Goal: Task Accomplishment & Management: Manage account settings

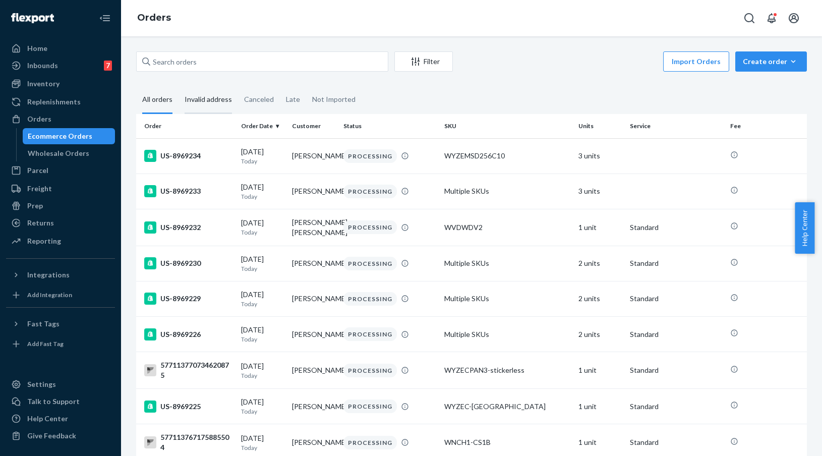
click at [205, 96] on div "Invalid address" at bounding box center [207, 100] width 47 height 28
click at [178, 86] on input "Invalid address" at bounding box center [178, 86] width 0 height 0
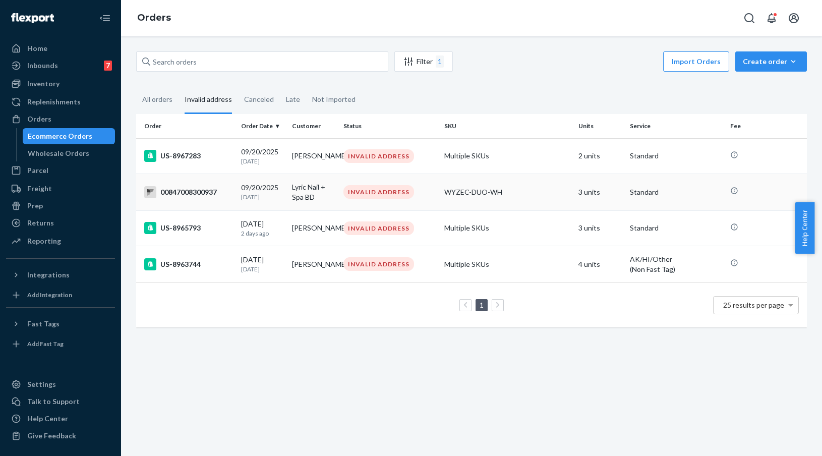
click at [183, 192] on div "00847008300937" at bounding box center [188, 192] width 89 height 12
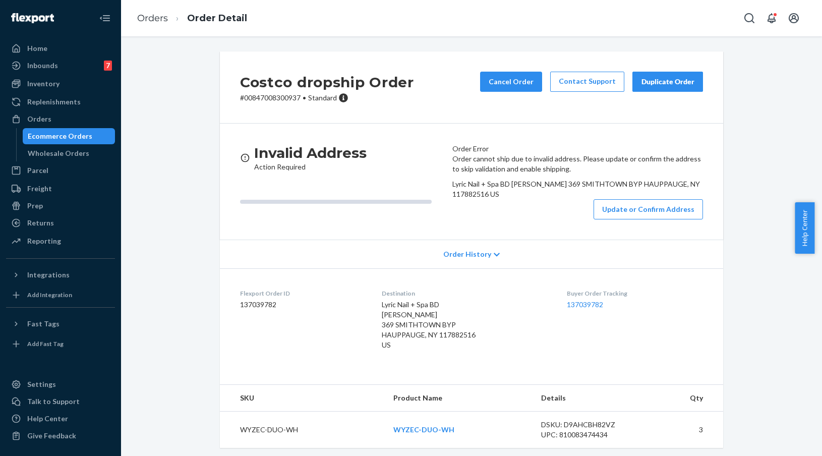
click at [280, 100] on p "# 00847008300937 • Standard" at bounding box center [327, 98] width 174 height 10
copy p "00847008300937"
drag, startPoint x: 561, startPoint y: 246, endPoint x: 454, endPoint y: 234, distance: 107.5
click at [454, 219] on div "Order cannot ship due to invalid address. Please update or confirm the address …" at bounding box center [577, 187] width 251 height 66
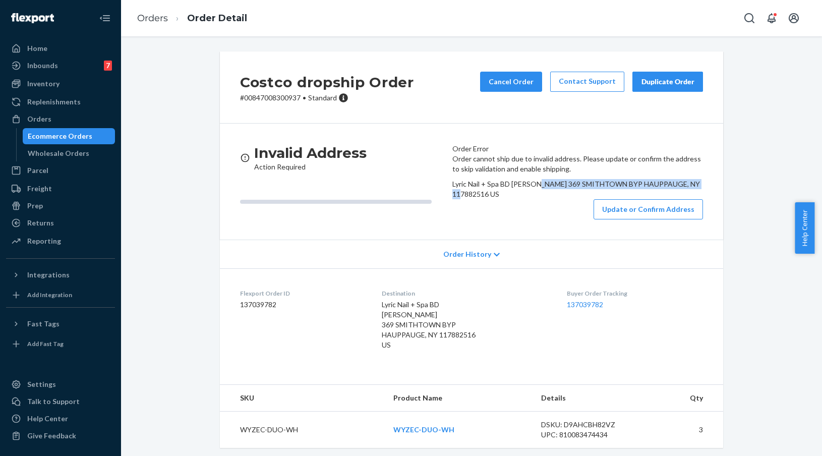
copy span "369 SMITHTOWN BYP HAUPPAUGE, NY 117882516"
click at [278, 99] on p "# 00847008300937 • Standard" at bounding box center [327, 98] width 174 height 10
copy p "00847008300937"
click at [610, 219] on button "Update or Confirm Address" at bounding box center [647, 209] width 109 height 20
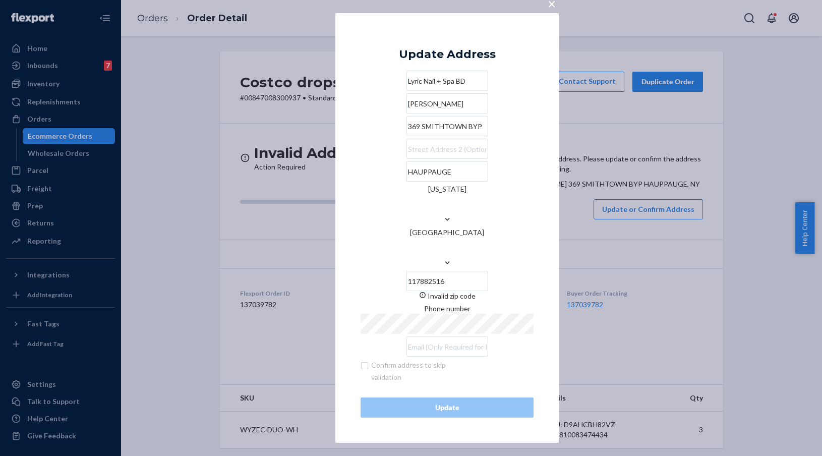
click at [446, 136] on input "369 SMITHTOWN BYP" at bounding box center [447, 126] width 82 height 20
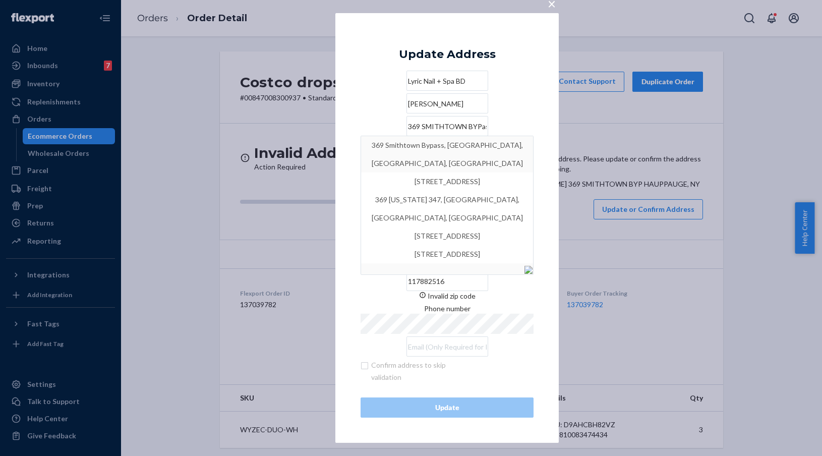
type input "369 SMITHTOWN BYPass"
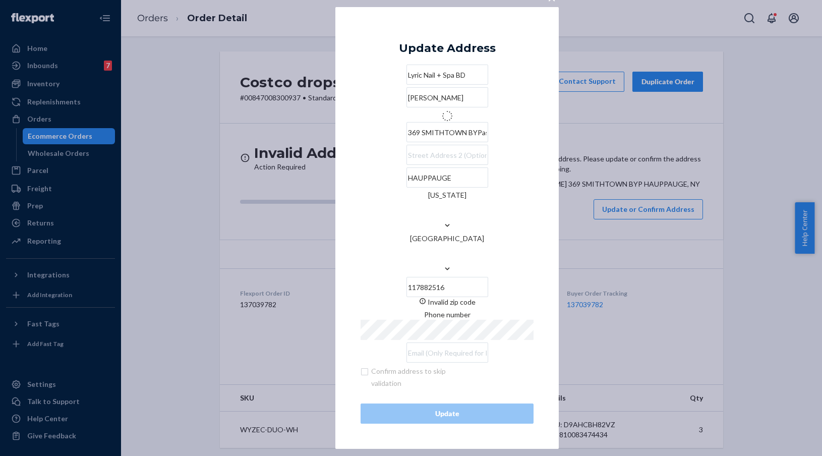
type input "Hauppauge"
type input "11788"
type input "369 Smithtown Bypass"
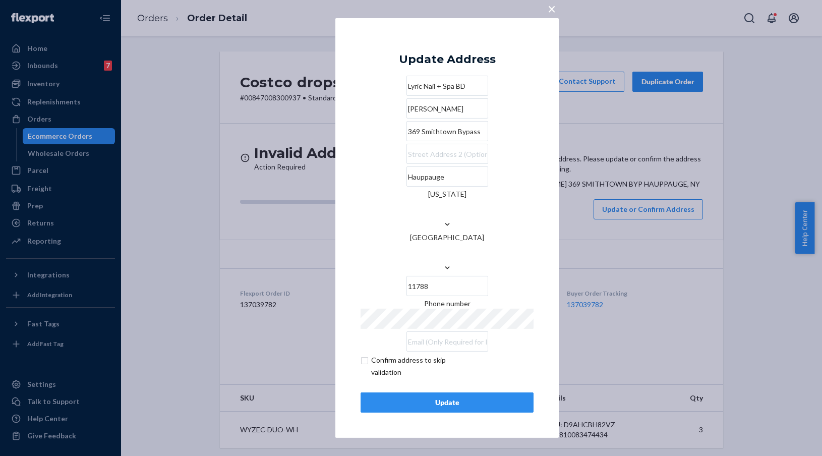
click at [473, 397] on div "Update" at bounding box center [447, 402] width 156 height 10
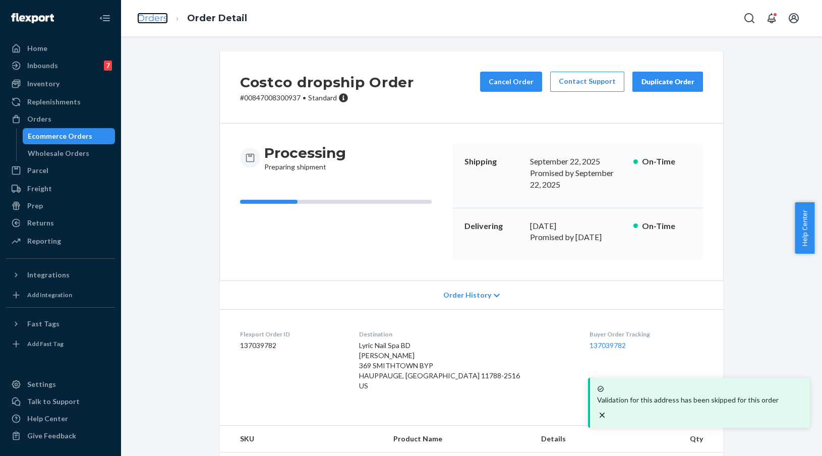
click at [159, 21] on link "Orders" at bounding box center [152, 18] width 31 height 11
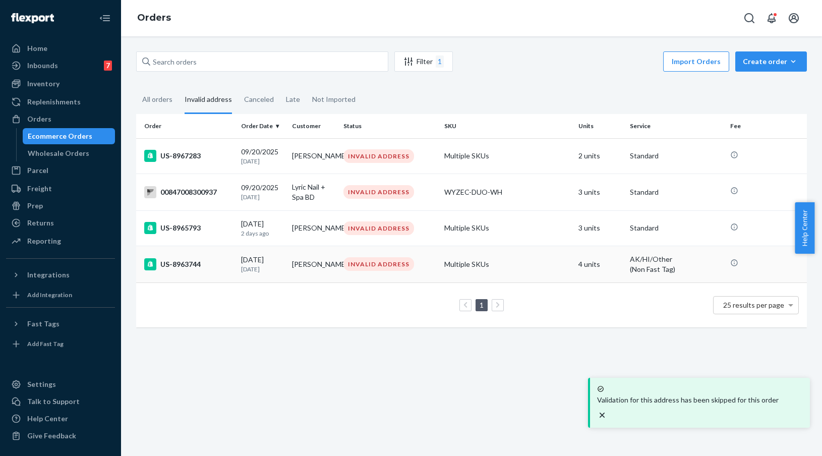
click at [184, 270] on div "US-8963744" at bounding box center [188, 264] width 89 height 12
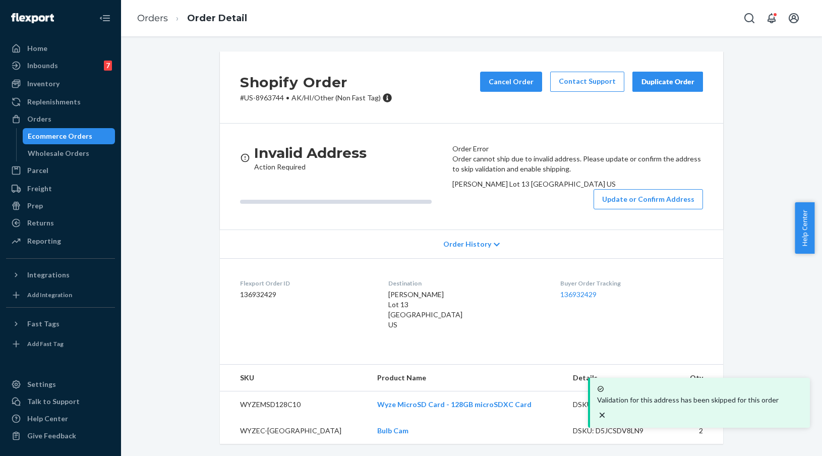
click at [267, 104] on div "Shopify Order # US-8963744 • AK/HI/Other (Non Fast Tag) Cancel Order Contact Su…" at bounding box center [471, 87] width 503 height 72
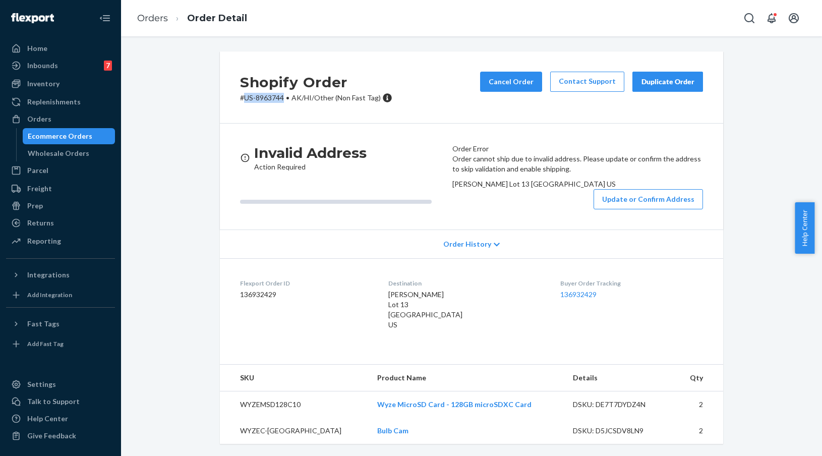
drag, startPoint x: 240, startPoint y: 96, endPoint x: 252, endPoint y: 99, distance: 12.0
click at [242, 97] on p "# US-8963744 • AK/HI/Other (Non Fast Tag)" at bounding box center [316, 98] width 152 height 10
copy p "US-8963744"
click at [155, 16] on link "Orders" at bounding box center [152, 18] width 31 height 11
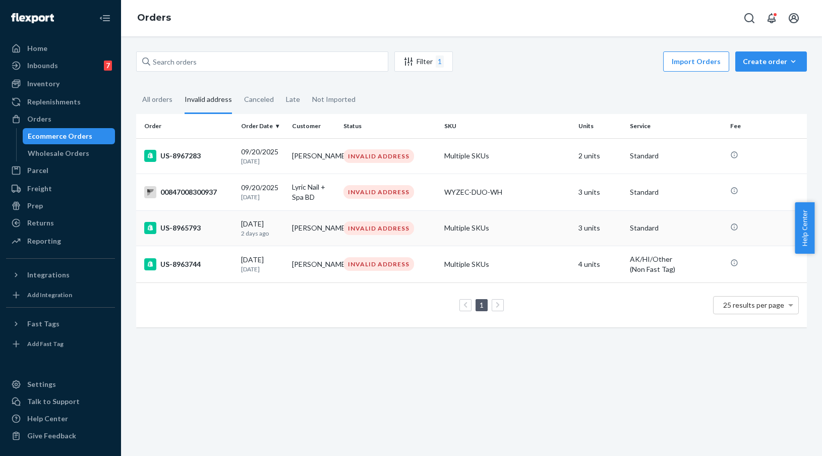
click at [175, 227] on div "US-8965793" at bounding box center [188, 228] width 89 height 12
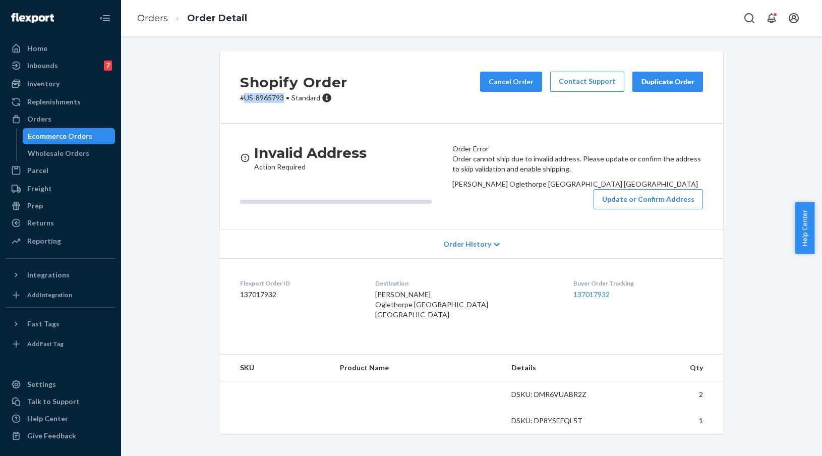
drag, startPoint x: 281, startPoint y: 102, endPoint x: 241, endPoint y: 98, distance: 40.1
click at [241, 98] on p "# US-8965793 • Standard" at bounding box center [293, 98] width 107 height 10
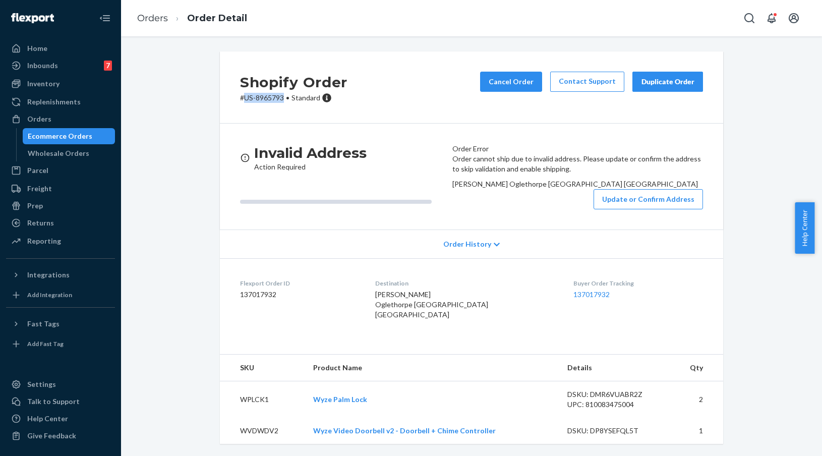
copy p "US-8965793"
click at [158, 21] on link "Orders" at bounding box center [152, 18] width 31 height 11
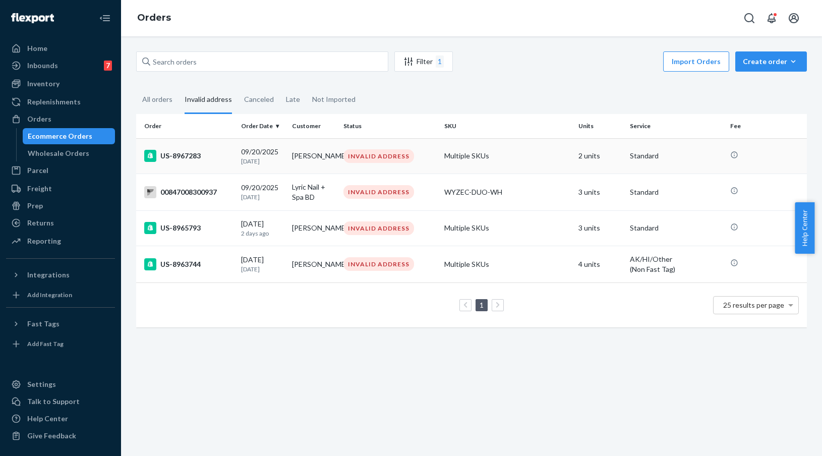
click at [181, 158] on div "US-8967283" at bounding box center [188, 156] width 89 height 12
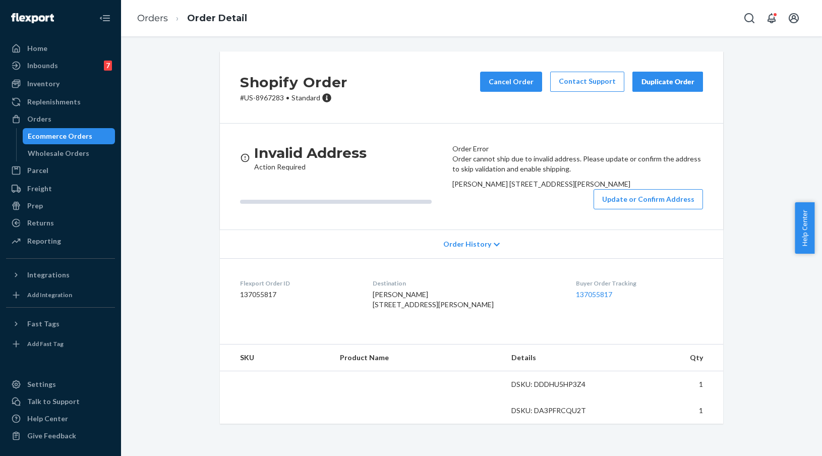
click at [267, 97] on p "# US-8967283 • Standard" at bounding box center [293, 98] width 107 height 10
copy p "8967283"
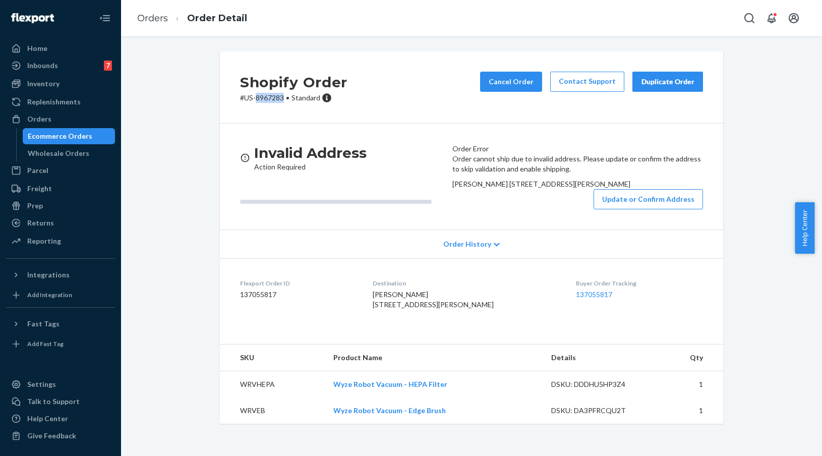
drag, startPoint x: 531, startPoint y: 234, endPoint x: 448, endPoint y: 226, distance: 83.6
click at [452, 209] on article "Order Error Order cannot ship due to invalid address. Please update or confirm …" at bounding box center [577, 177] width 251 height 66
copy span "2768 [GEOGRAPHIC_DATA], [STREET_ADDRESS][PERSON_NAME]"
click at [267, 100] on p "# US-8967283 • Standard" at bounding box center [293, 98] width 107 height 10
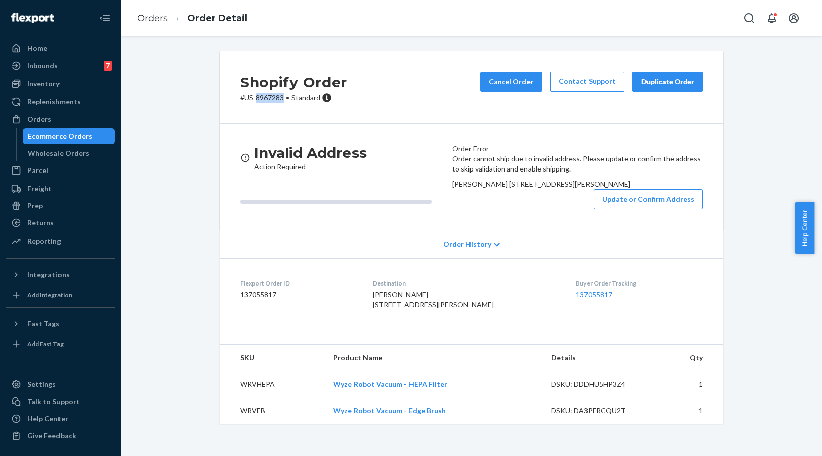
copy p "8967283"
click at [623, 209] on button "Update or Confirm Address" at bounding box center [647, 199] width 109 height 20
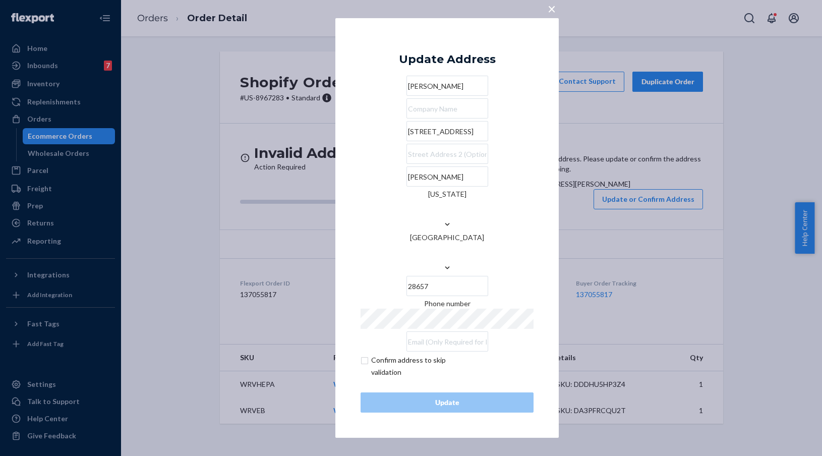
drag, startPoint x: 424, startPoint y: 163, endPoint x: 341, endPoint y: 155, distance: 83.1
click at [341, 155] on div "× Update Address [PERSON_NAME] [STREET_ADDRESS][PERSON_NAME][US_STATE] Phone nu…" at bounding box center [446, 227] width 223 height 419
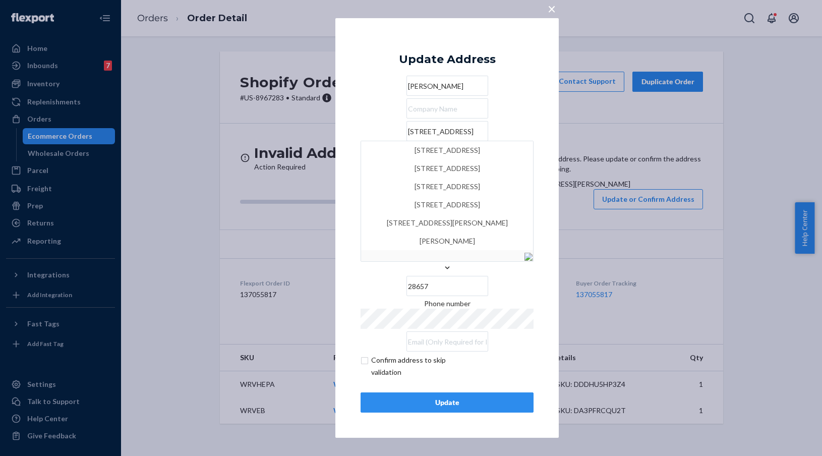
click at [442, 141] on input "[STREET_ADDRESS]" at bounding box center [447, 131] width 82 height 20
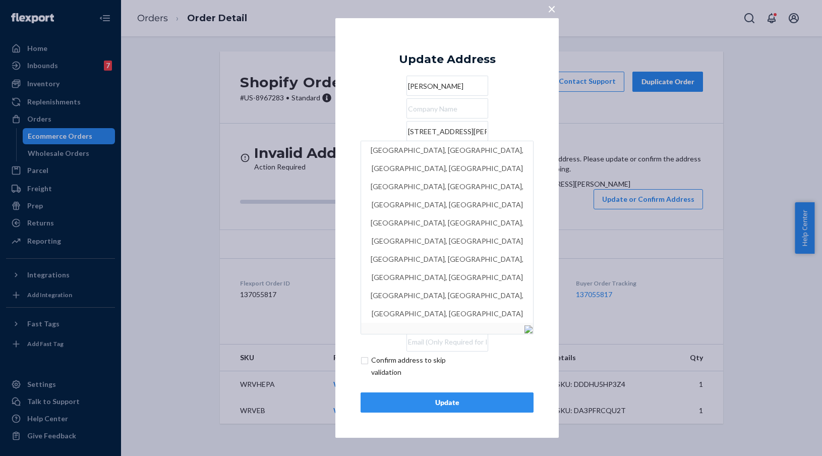
click at [406, 141] on input "[STREET_ADDRESS][PERSON_NAME]" at bounding box center [447, 131] width 82 height 20
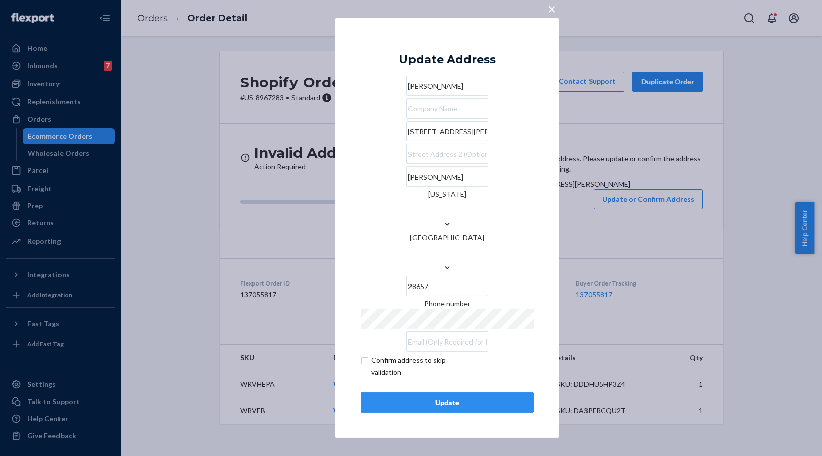
click at [433, 118] on input "text" at bounding box center [447, 108] width 82 height 20
click at [416, 141] on input "[STREET_ADDRESS][PERSON_NAME]" at bounding box center [447, 131] width 82 height 20
paste input "[STREET_ADDRESS]"
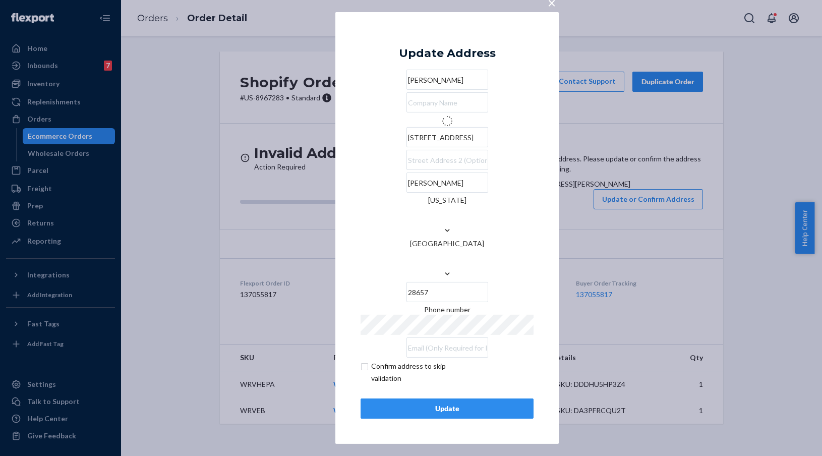
type input "[STREET_ADDRESS]"
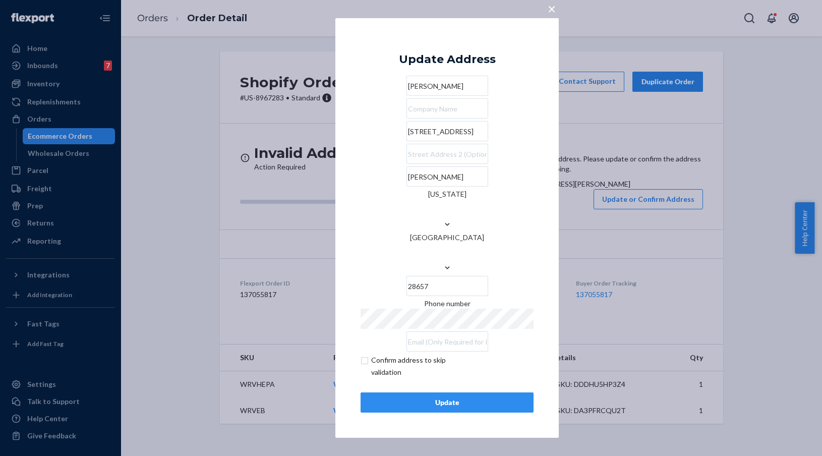
click at [468, 397] on div "Update" at bounding box center [447, 402] width 156 height 10
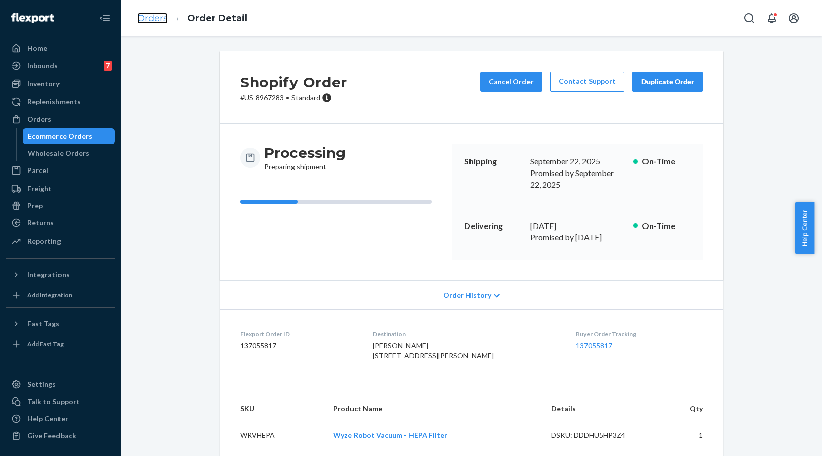
click at [156, 20] on link "Orders" at bounding box center [152, 18] width 31 height 11
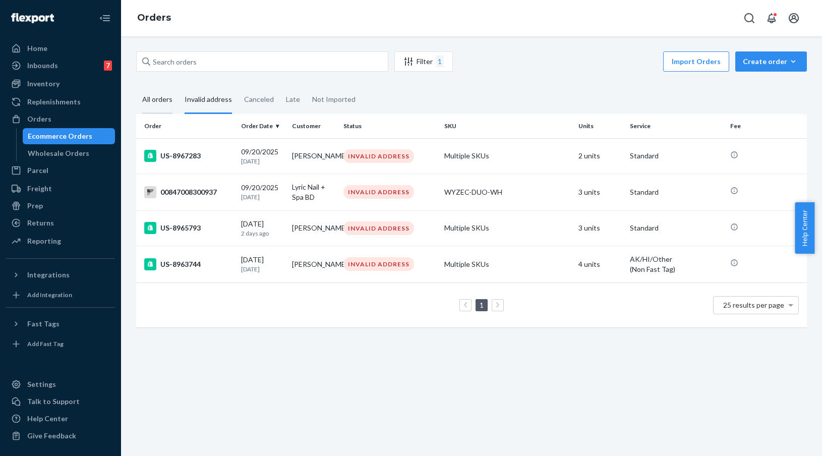
click at [155, 93] on div "All orders" at bounding box center [157, 100] width 30 height 28
click at [136, 86] on input "All orders" at bounding box center [136, 86] width 0 height 0
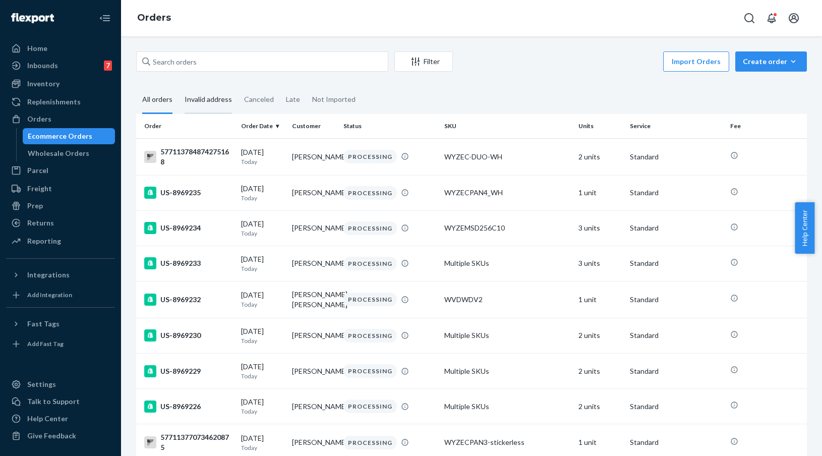
click at [192, 99] on div "Invalid address" at bounding box center [207, 100] width 47 height 28
click at [178, 86] on input "Invalid address" at bounding box center [178, 86] width 0 height 0
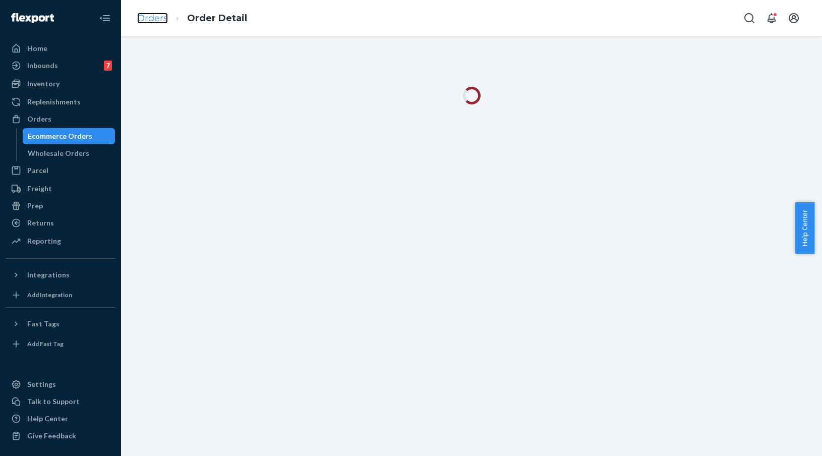
click at [164, 18] on link "Orders" at bounding box center [152, 18] width 31 height 11
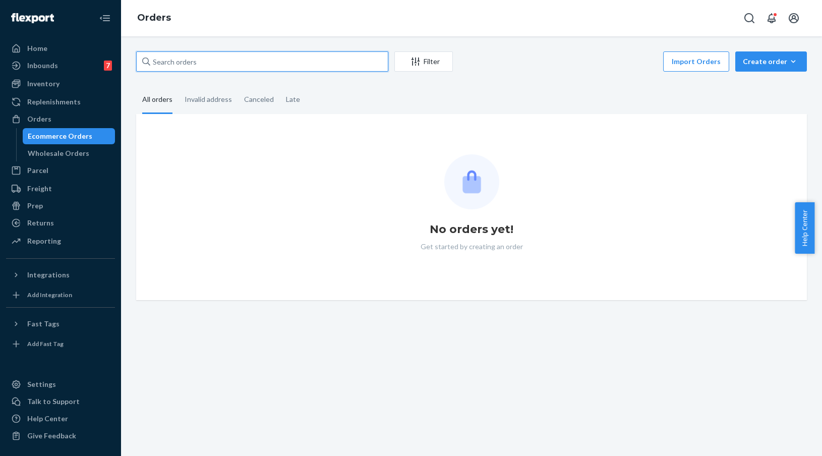
click at [245, 59] on input "text" at bounding box center [262, 61] width 252 height 20
paste input "US-8646995"
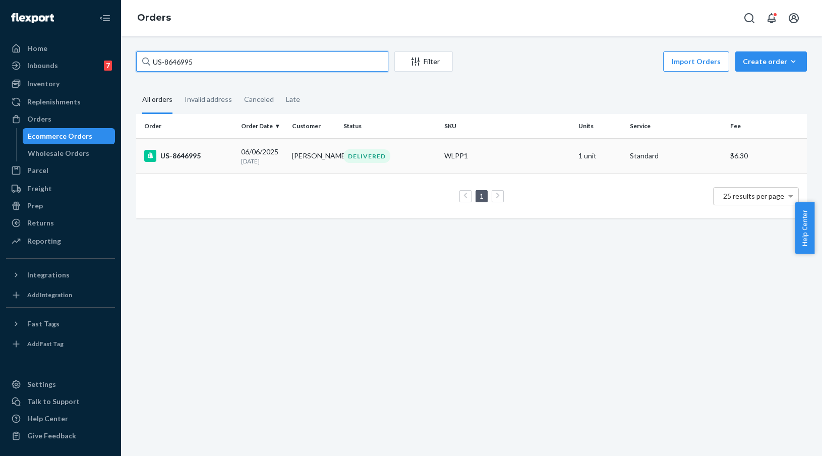
type input "US-8646995"
click at [211, 163] on td "US-8646995" at bounding box center [186, 155] width 101 height 35
